Goal: Information Seeking & Learning: Learn about a topic

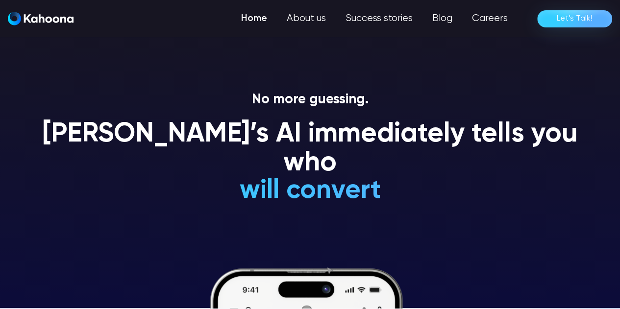
scroll to position [1, 0]
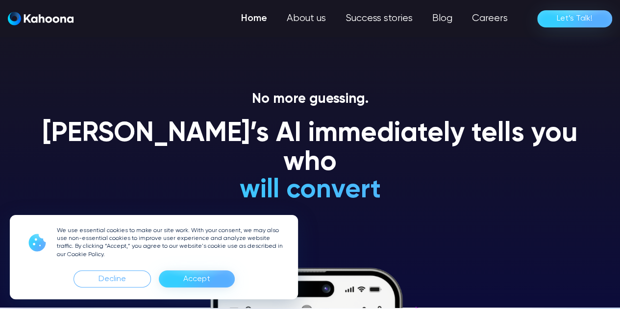
click at [199, 278] on div "Accept" at bounding box center [196, 280] width 27 height 16
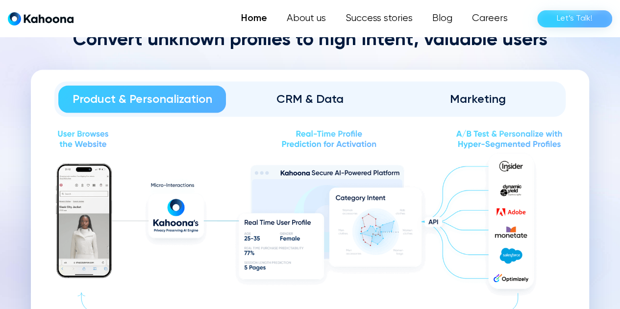
scroll to position [1044, 0]
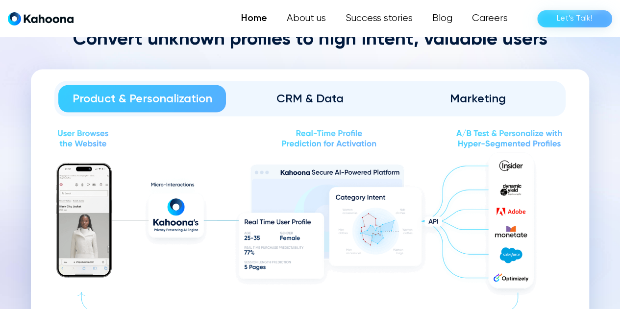
click at [320, 101] on div "CRM & Data" at bounding box center [310, 99] width 140 height 16
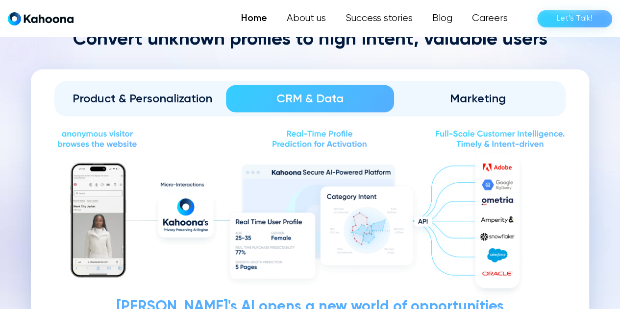
click at [481, 89] on link "Marketing" at bounding box center [478, 98] width 168 height 27
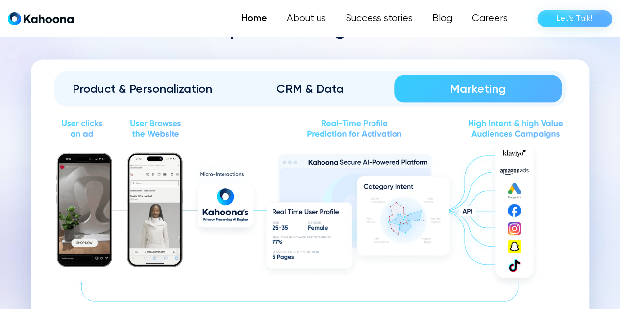
scroll to position [1054, 0]
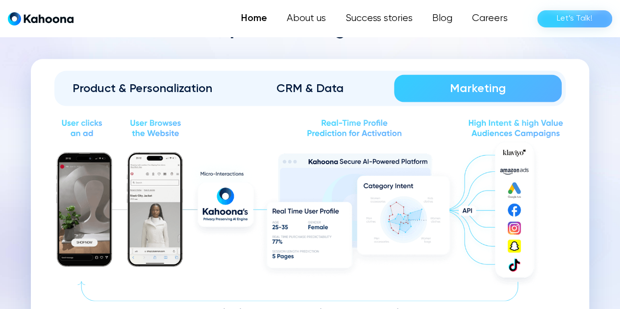
click at [320, 90] on div "CRM & Data" at bounding box center [310, 89] width 140 height 16
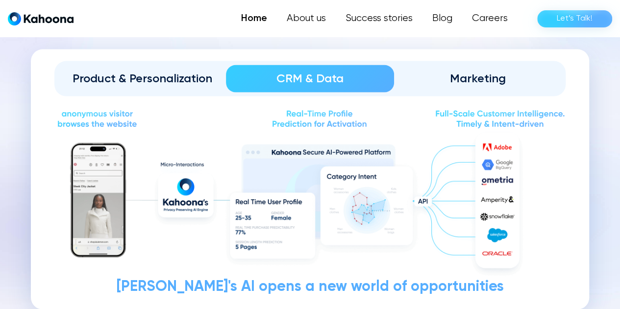
scroll to position [1064, 0]
click at [141, 77] on div "Product & Personalization" at bounding box center [142, 79] width 140 height 16
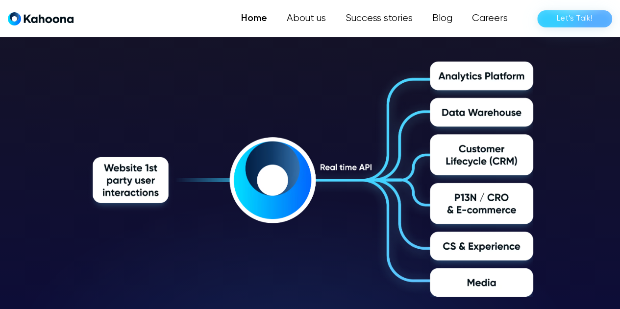
scroll to position [1513, 0]
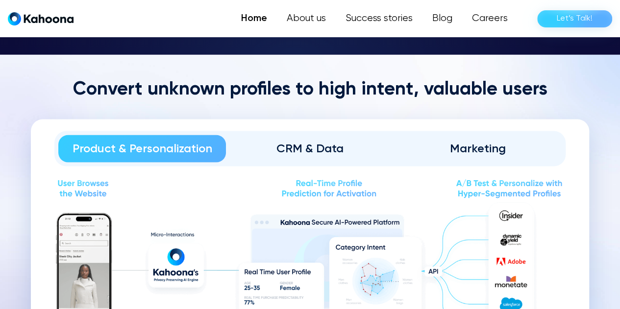
click at [318, 139] on link "CRM & Data" at bounding box center [310, 148] width 168 height 27
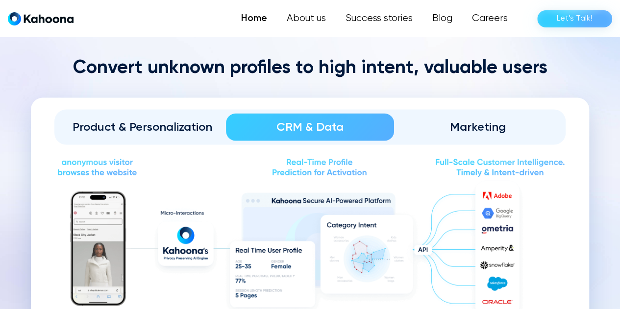
scroll to position [1015, 0]
click at [155, 136] on link "Product & Personalization" at bounding box center [142, 127] width 168 height 27
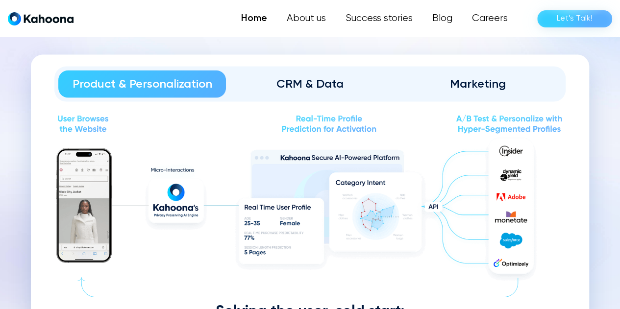
scroll to position [1058, 0]
click at [479, 83] on div "Marketing" at bounding box center [478, 85] width 140 height 16
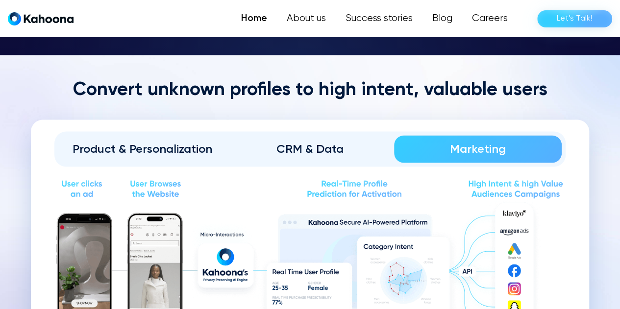
scroll to position [994, 0]
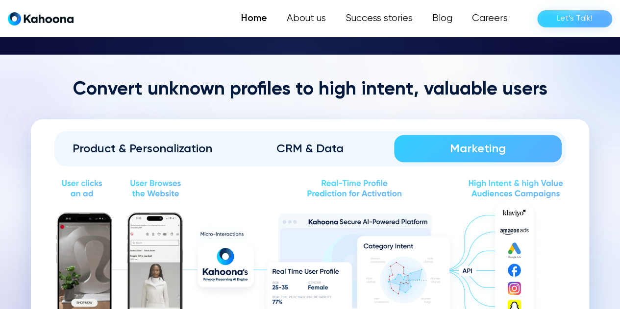
click at [155, 150] on div "Product & Personalization" at bounding box center [142, 149] width 140 height 16
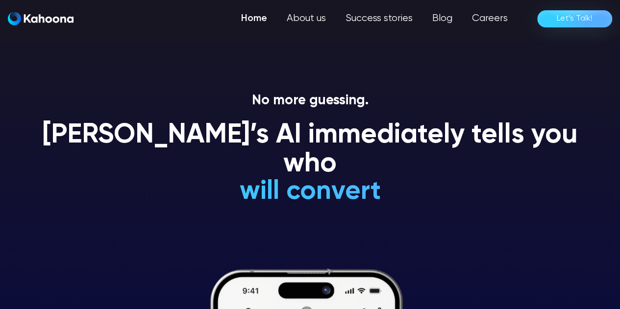
scroll to position [0, 0]
